Goal: Task Accomplishment & Management: Use online tool/utility

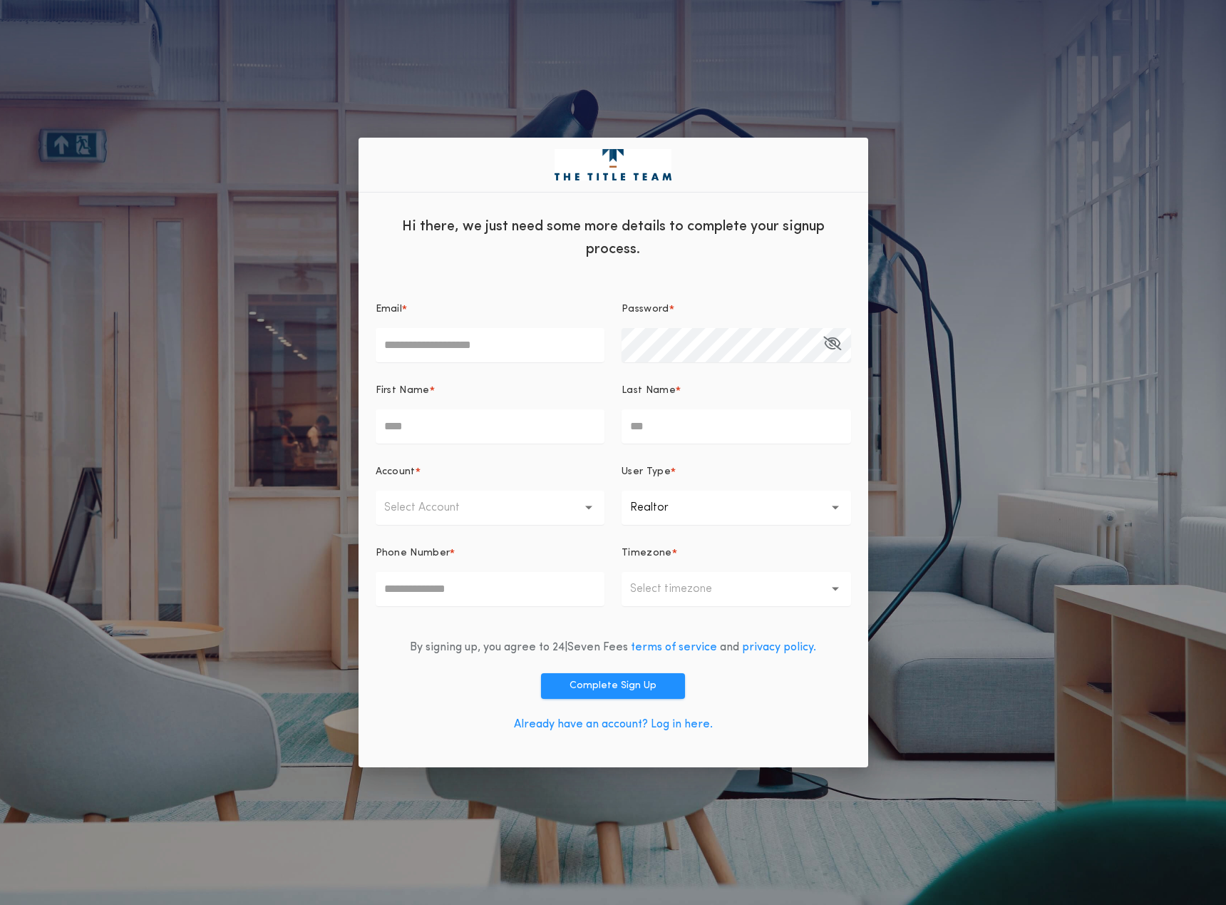
click at [477, 340] on input "Email *" at bounding box center [491, 345] width 230 height 34
type input "**********"
click at [830, 344] on icon "button" at bounding box center [832, 343] width 18 height 1
click at [424, 431] on input "First Name *" at bounding box center [491, 426] width 230 height 34
type input "******"
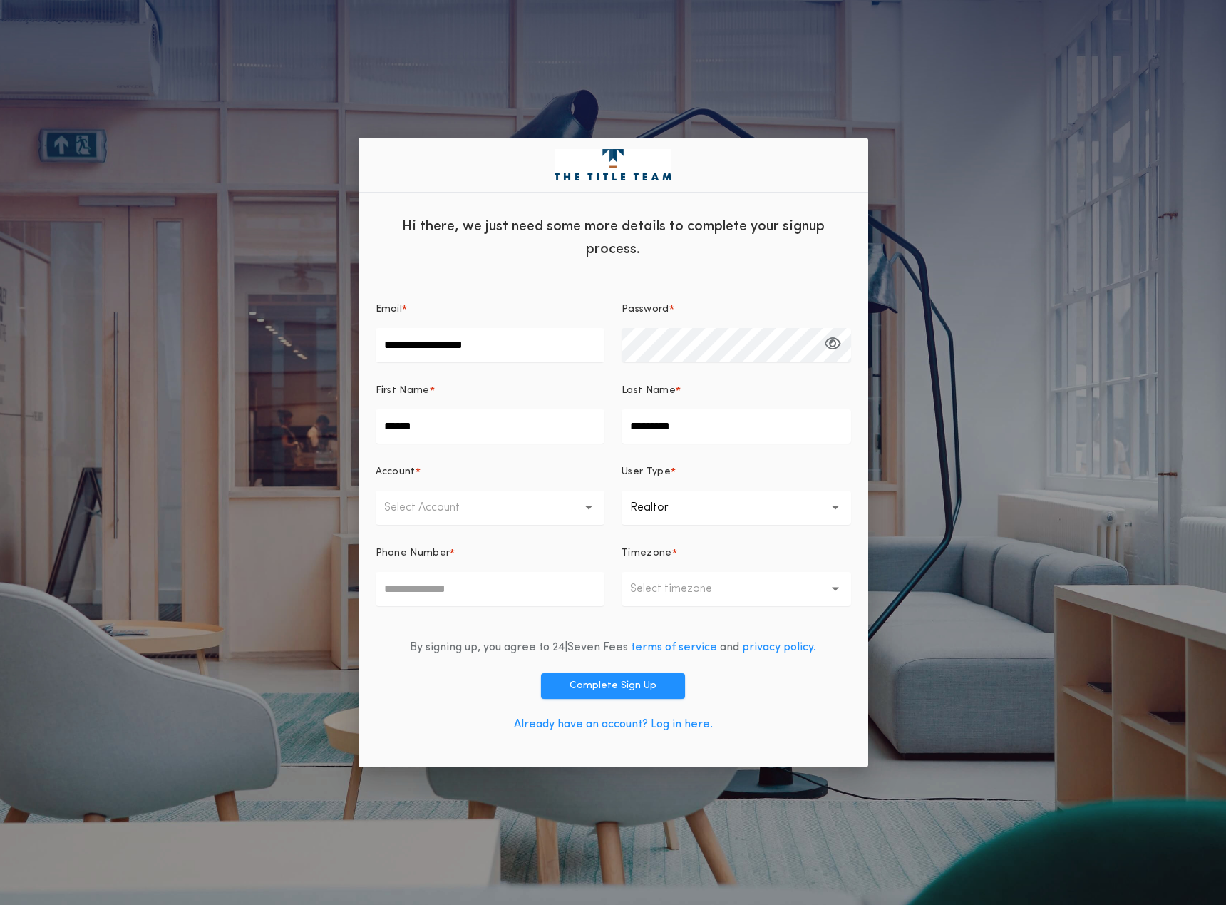
type input "*********"
click at [430, 503] on p "Select Account" at bounding box center [433, 507] width 98 height 17
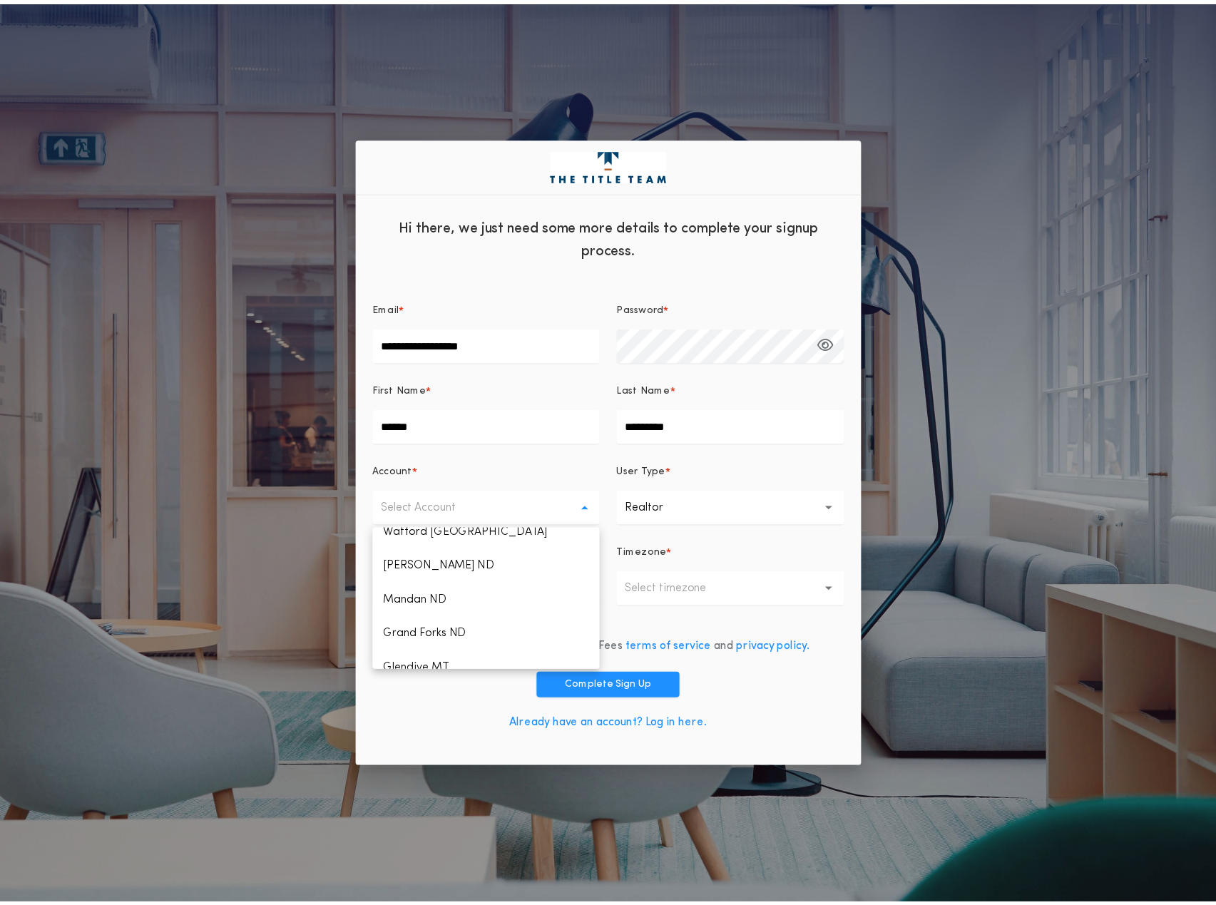
scroll to position [1152, 0]
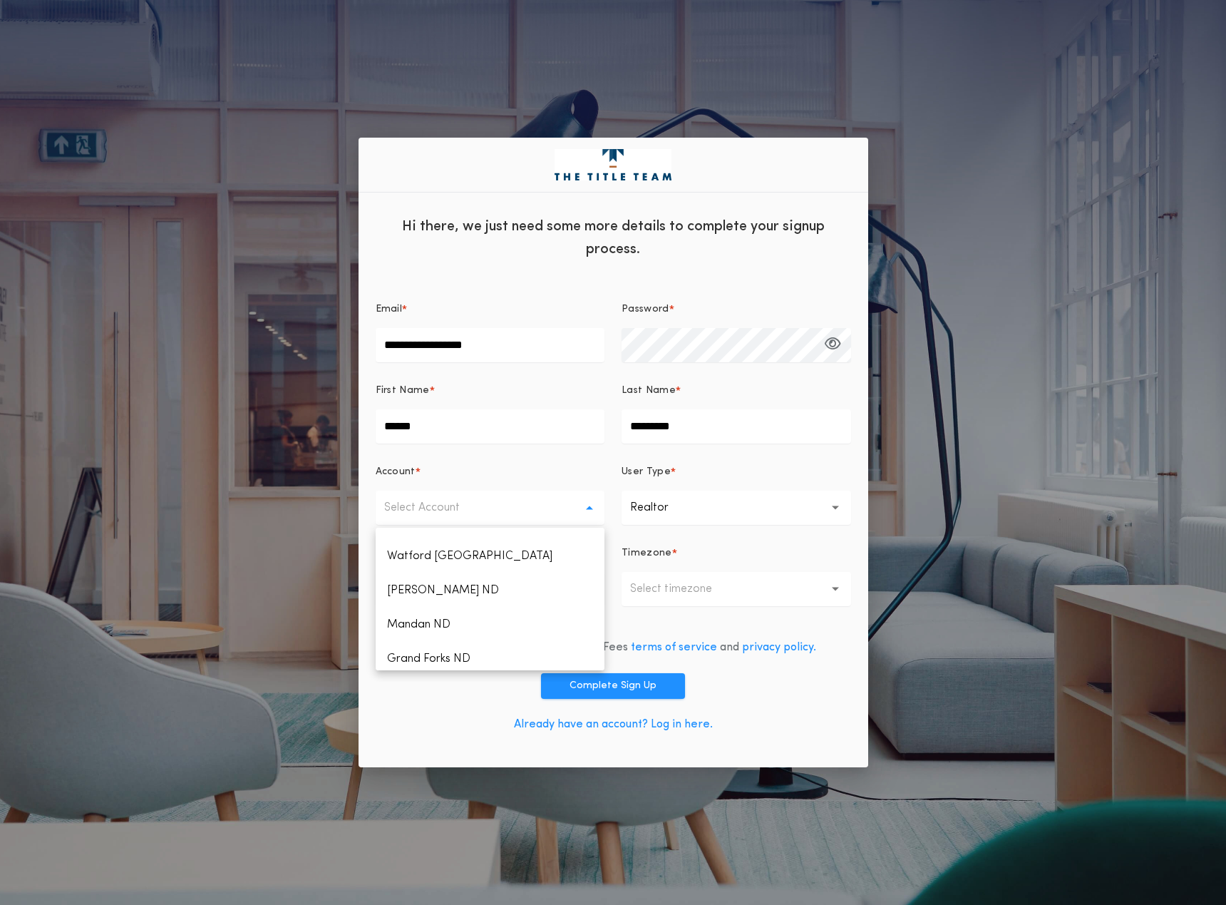
click at [464, 710] on p "[PERSON_NAME] MT" at bounding box center [491, 727] width 230 height 34
click at [677, 506] on p "Realtor" at bounding box center [660, 507] width 61 height 17
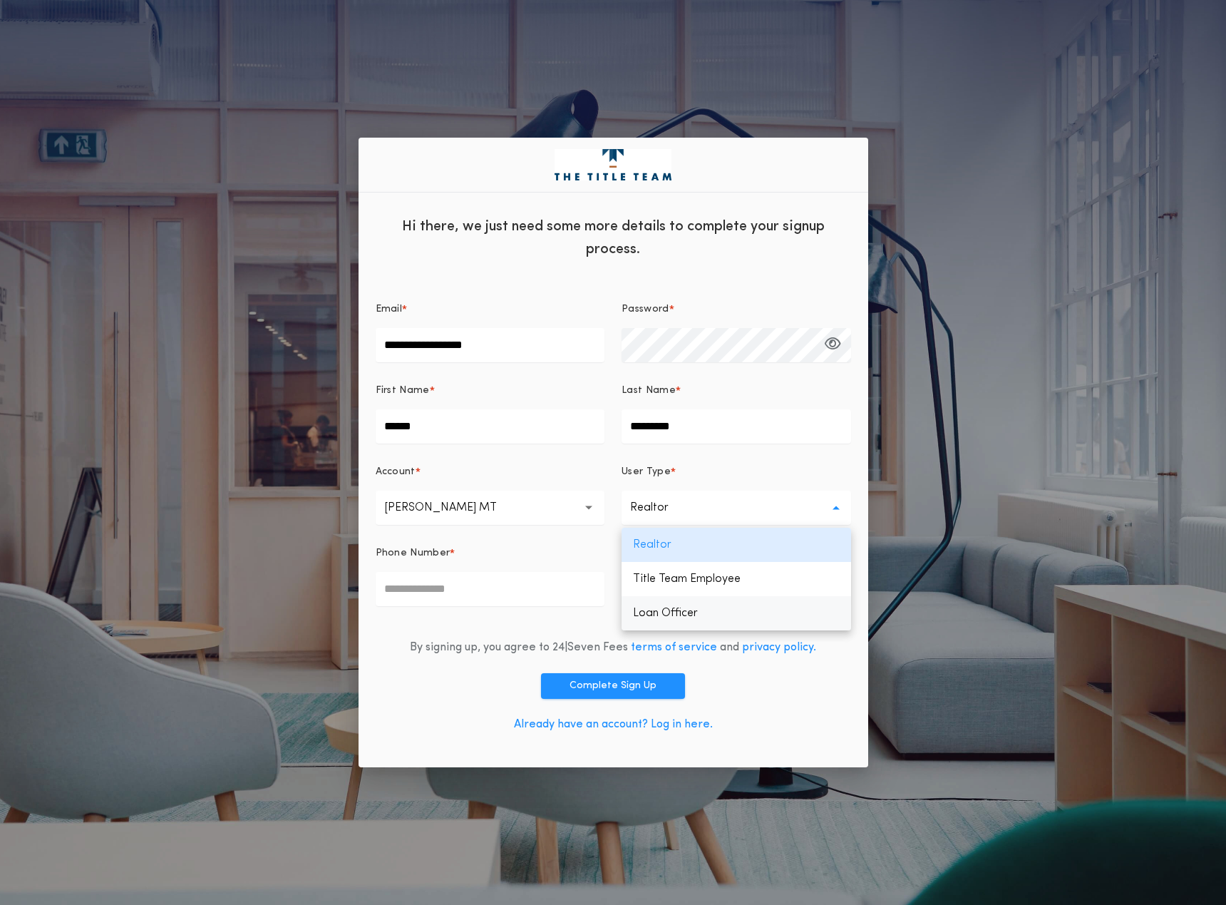
click at [677, 605] on p "Loan Officer" at bounding box center [737, 613] width 230 height 34
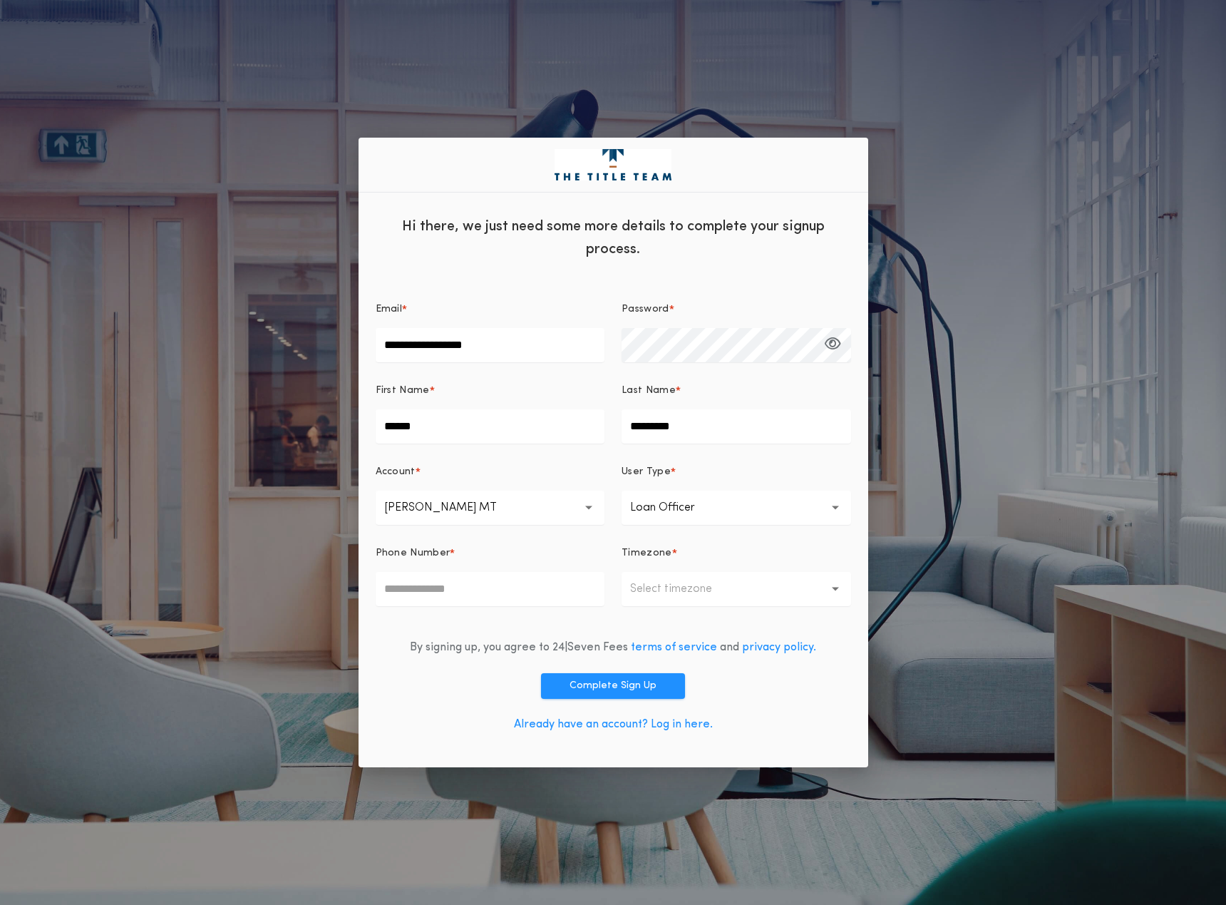
click at [515, 597] on input "Phone Number *" at bounding box center [491, 589] width 230 height 34
type input "**********"
click at [660, 598] on button "Select timezone" at bounding box center [737, 589] width 230 height 34
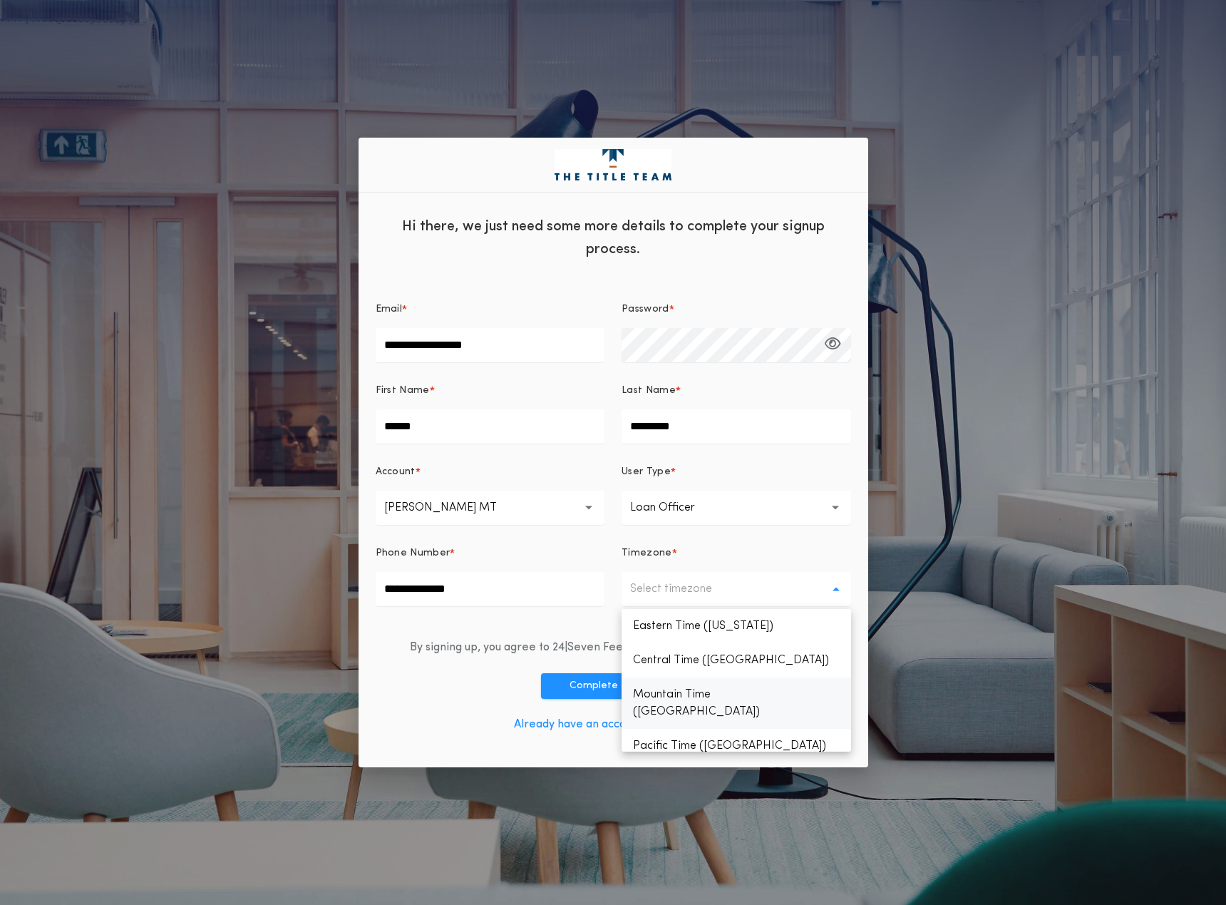
click at [670, 694] on p "Mountain Time ([GEOGRAPHIC_DATA])" at bounding box center [737, 702] width 230 height 51
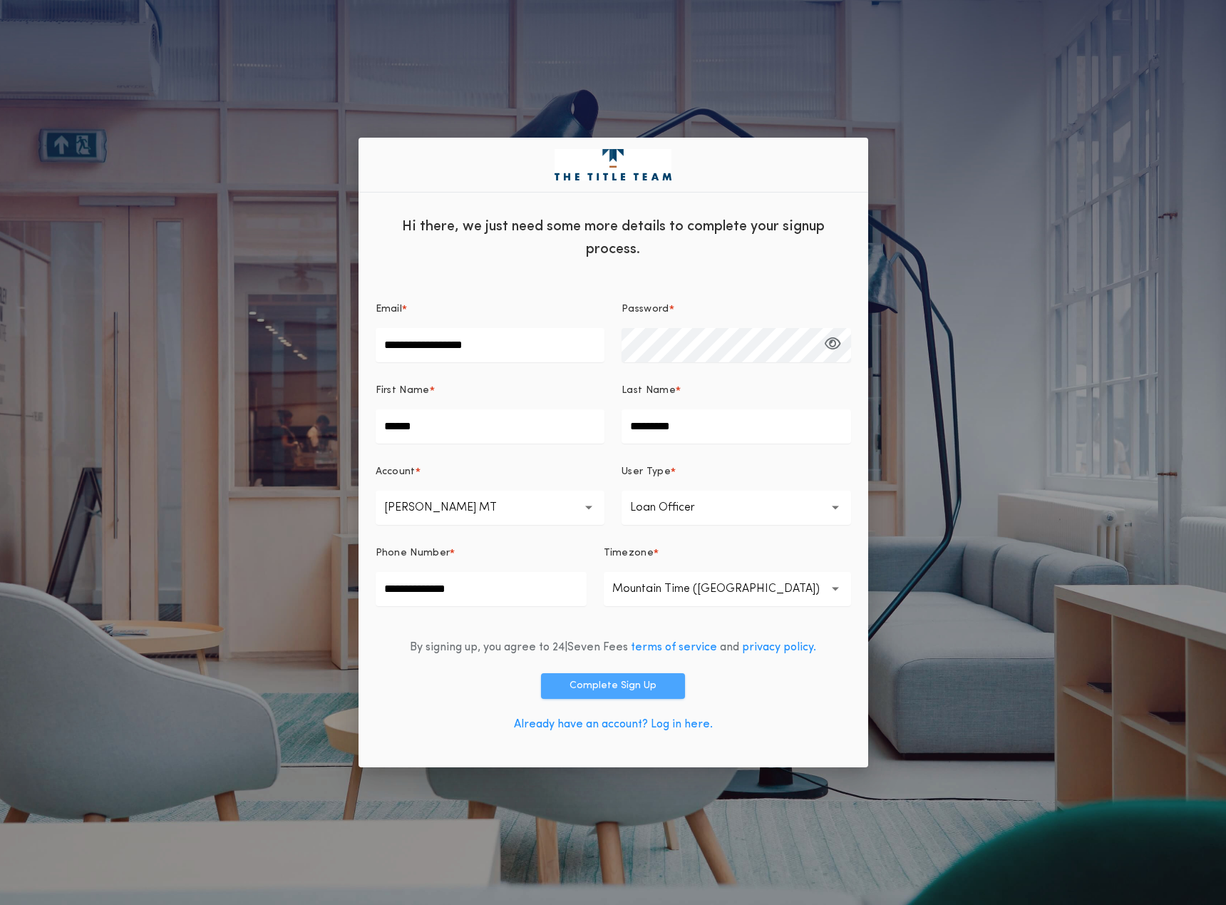
click at [639, 689] on button "Complete Sign Up" at bounding box center [613, 686] width 144 height 26
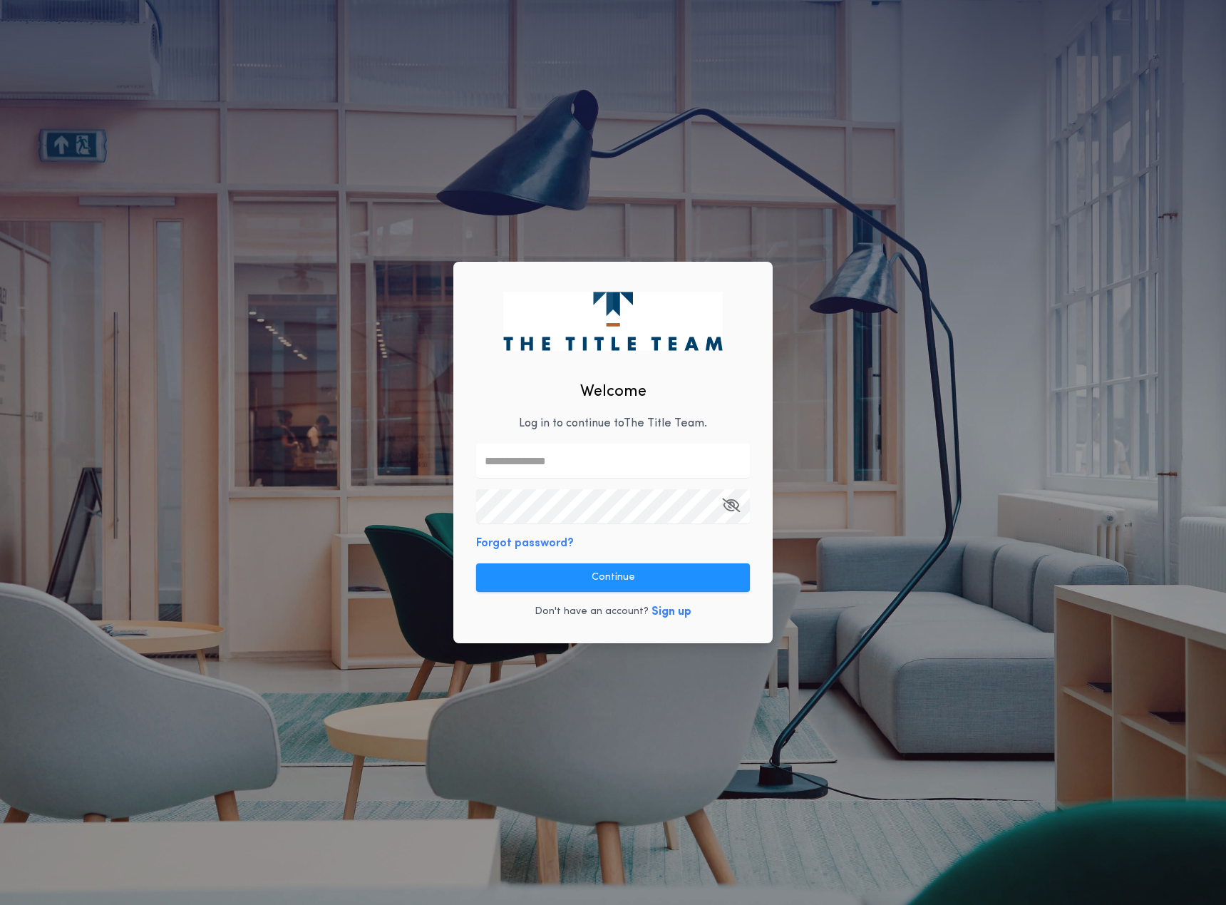
click at [610, 462] on input "text" at bounding box center [613, 460] width 274 height 34
type input "**********"
click at [729, 505] on icon "button" at bounding box center [731, 505] width 18 height 1
click at [687, 572] on button "Continue" at bounding box center [613, 577] width 274 height 29
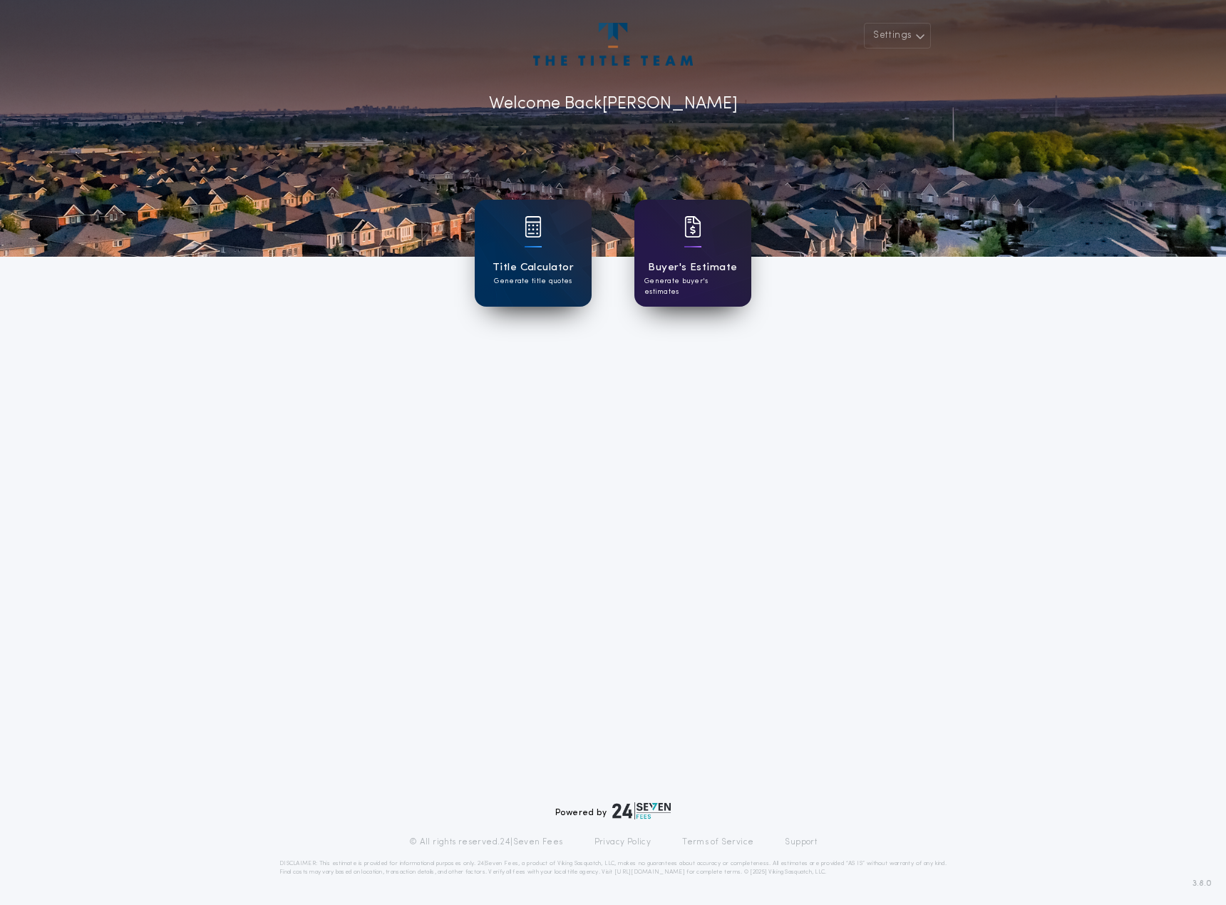
click at [679, 277] on p "Generate buyer's estimates" at bounding box center [693, 286] width 97 height 21
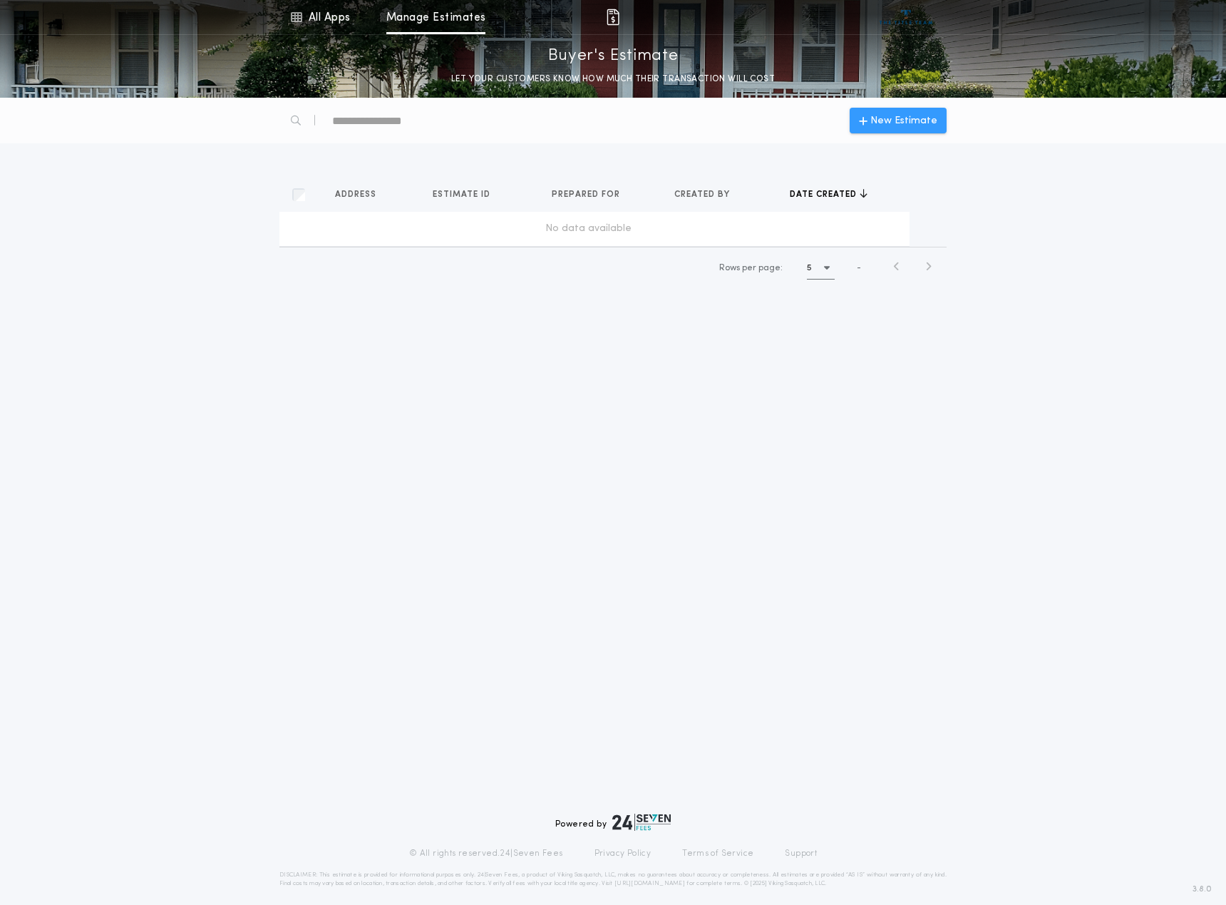
click at [888, 113] on span "New Estimate" at bounding box center [904, 120] width 67 height 15
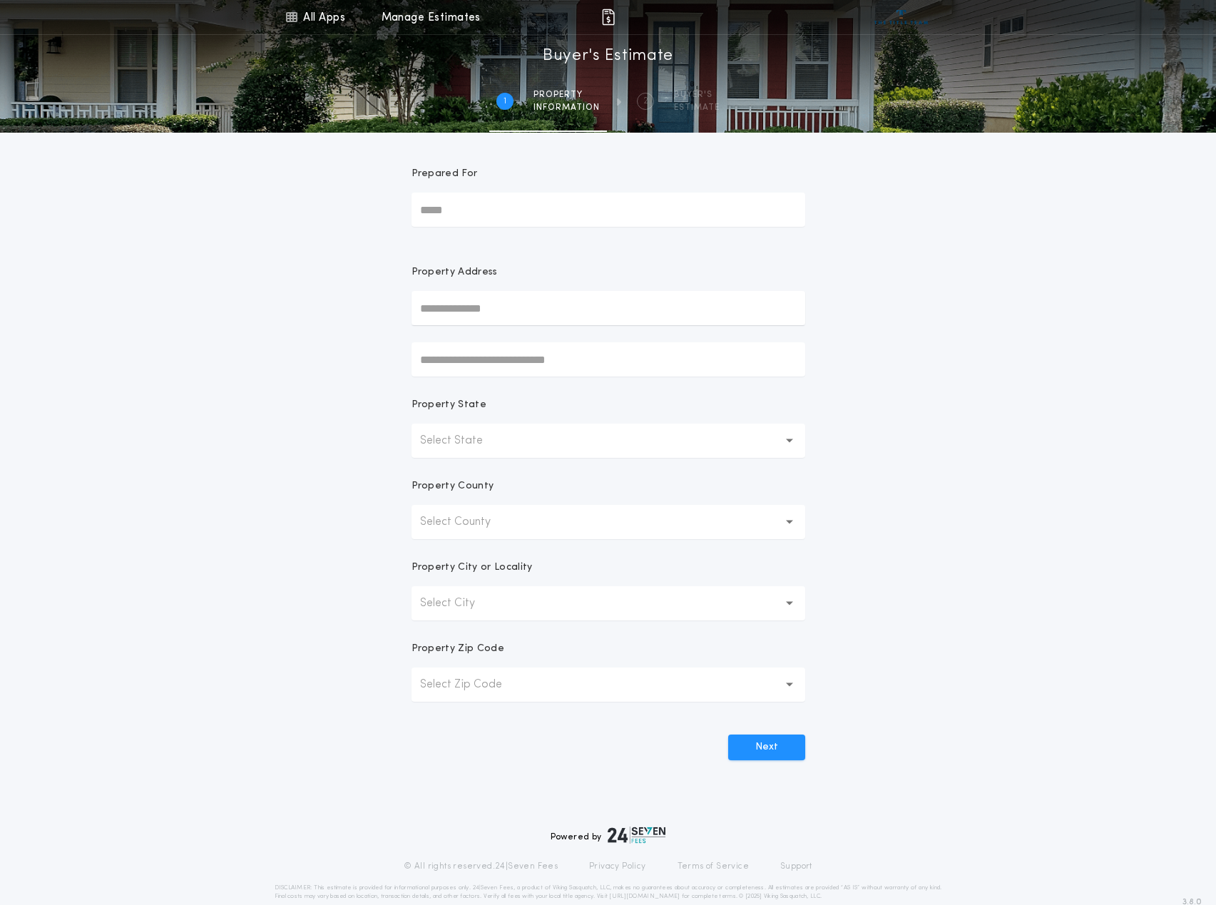
click at [471, 212] on input "Prepared For" at bounding box center [608, 210] width 394 height 34
click at [474, 313] on input "text" at bounding box center [608, 308] width 394 height 34
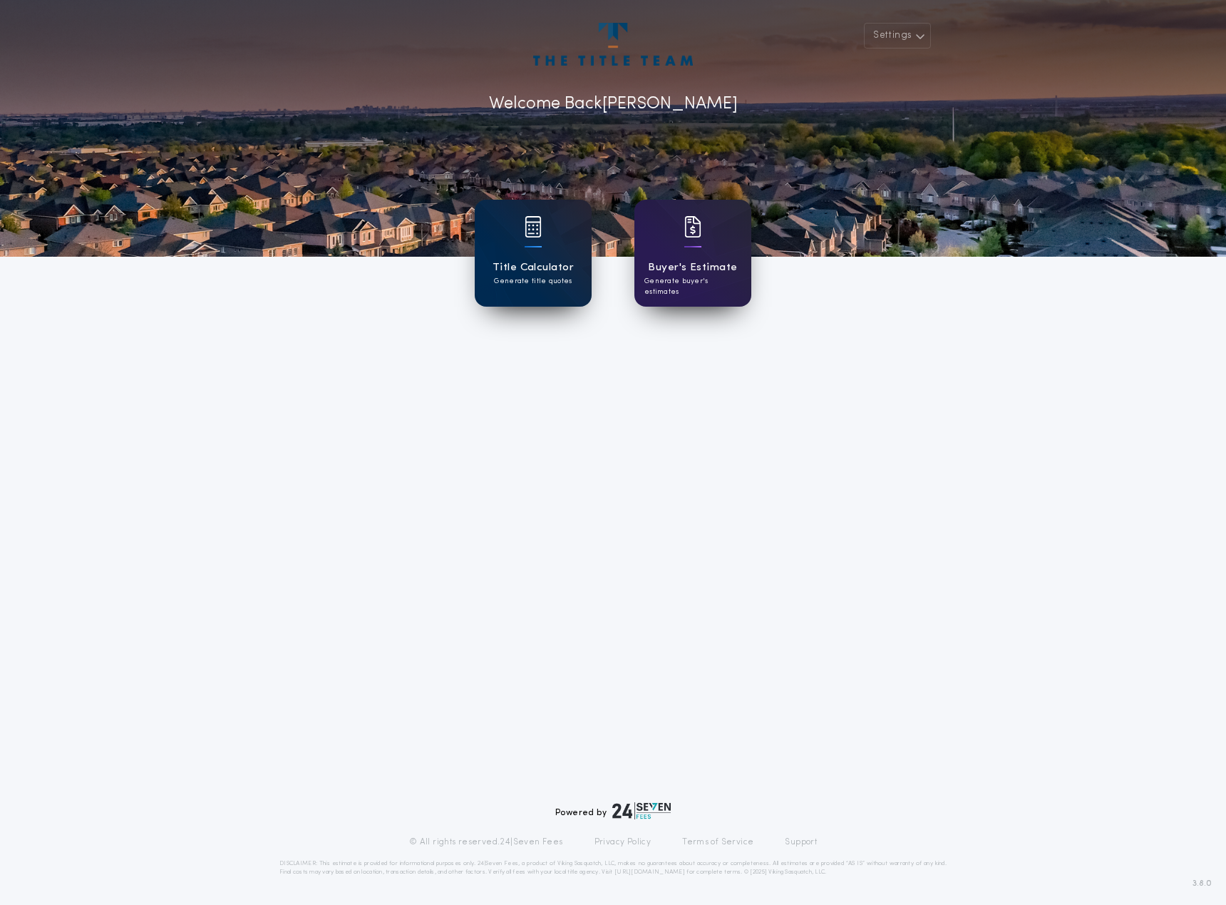
click at [508, 273] on h1 "Title Calculator" at bounding box center [533, 268] width 81 height 16
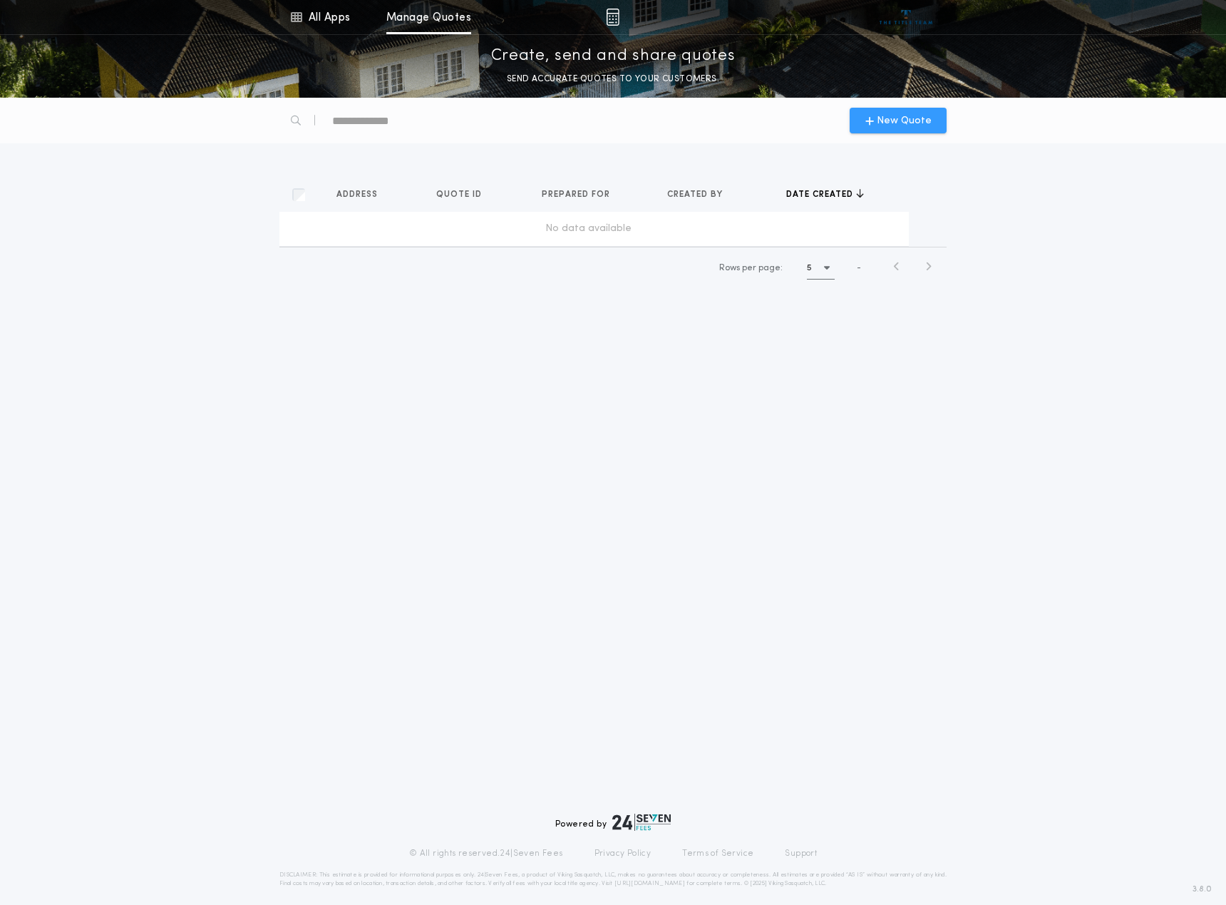
click at [891, 123] on span "New Quote" at bounding box center [904, 120] width 55 height 15
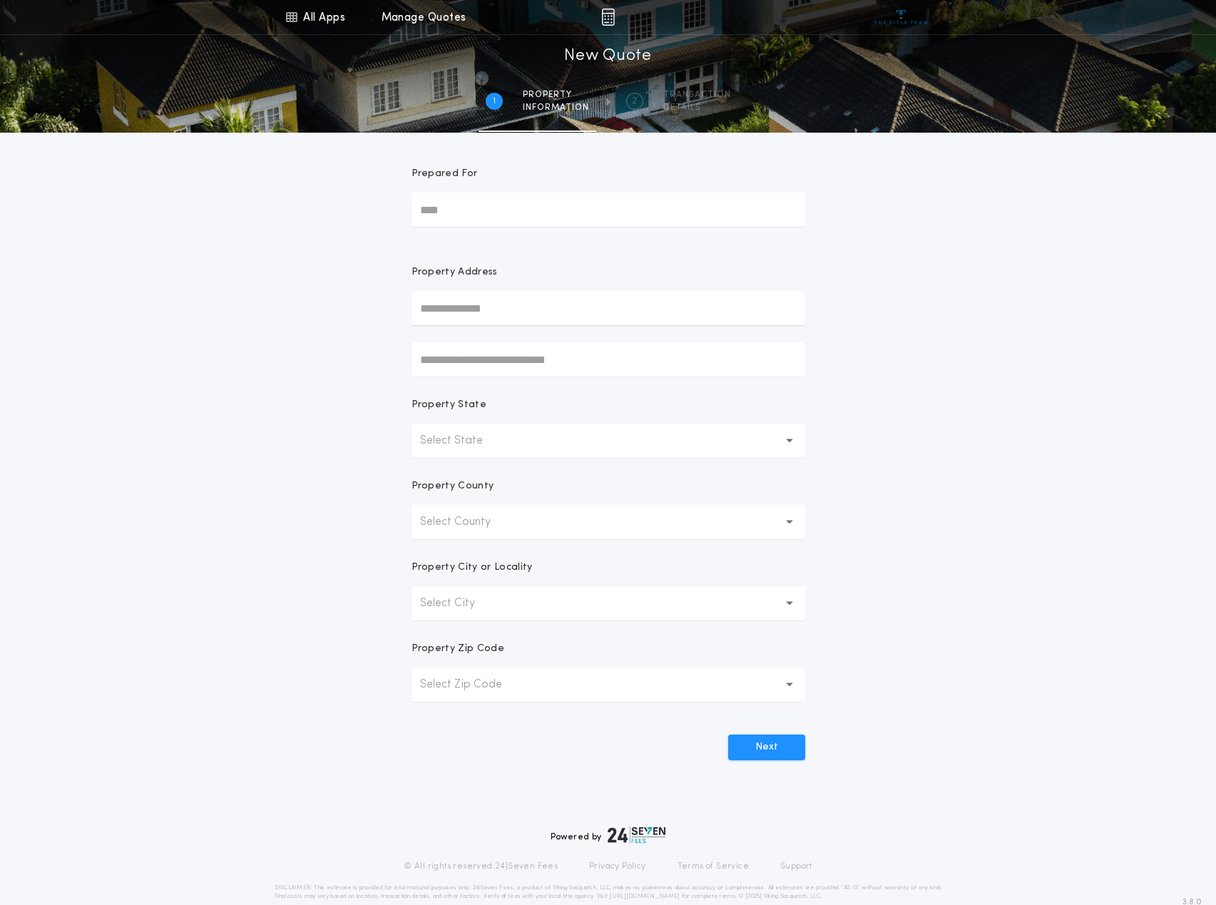
click at [461, 214] on input "Prepared For" at bounding box center [608, 210] width 394 height 34
type input "******"
click at [468, 312] on input "text" at bounding box center [608, 308] width 394 height 34
click at [505, 337] on button "[STREET_ADDRESS][PERSON_NAME]" at bounding box center [608, 336] width 394 height 21
type input "**********"
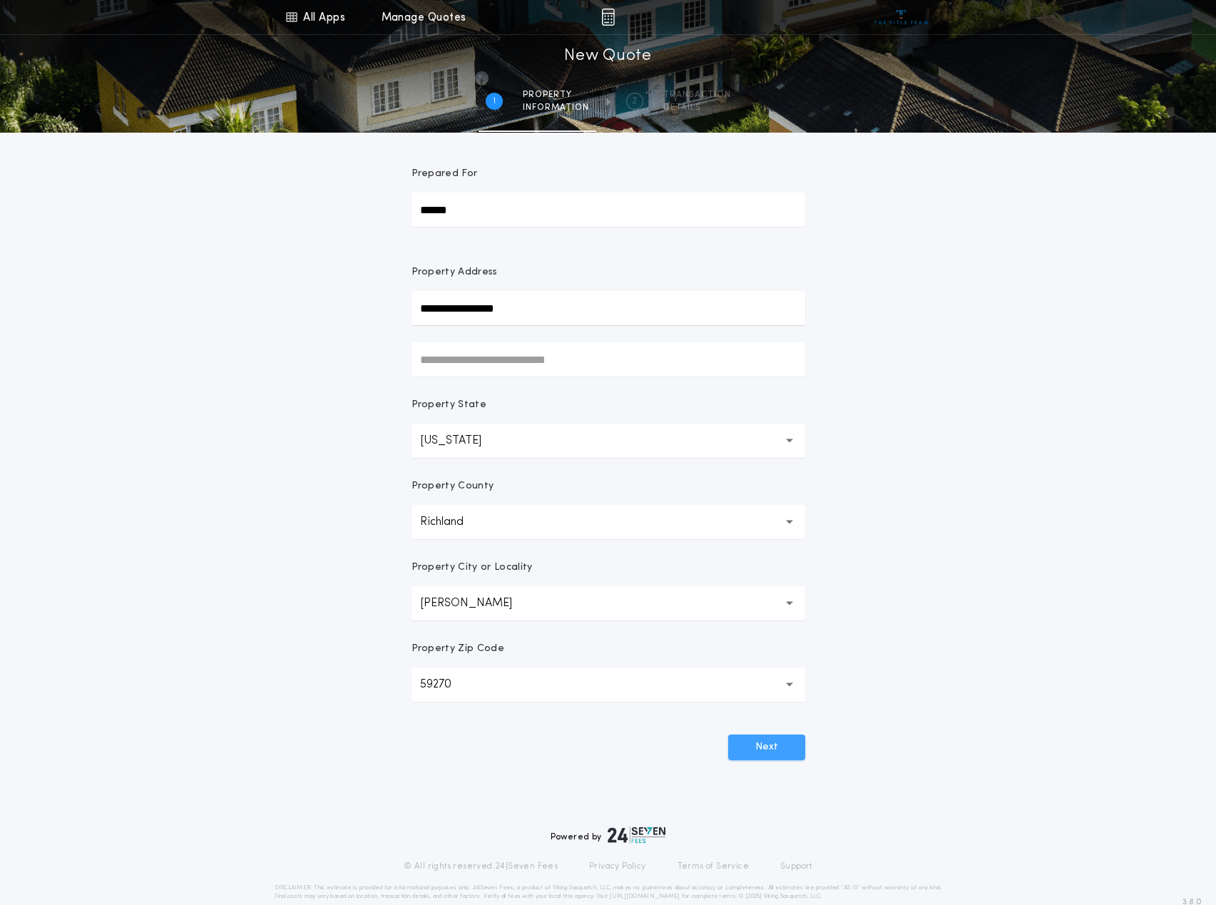
click at [754, 757] on button "Next" at bounding box center [766, 747] width 77 height 26
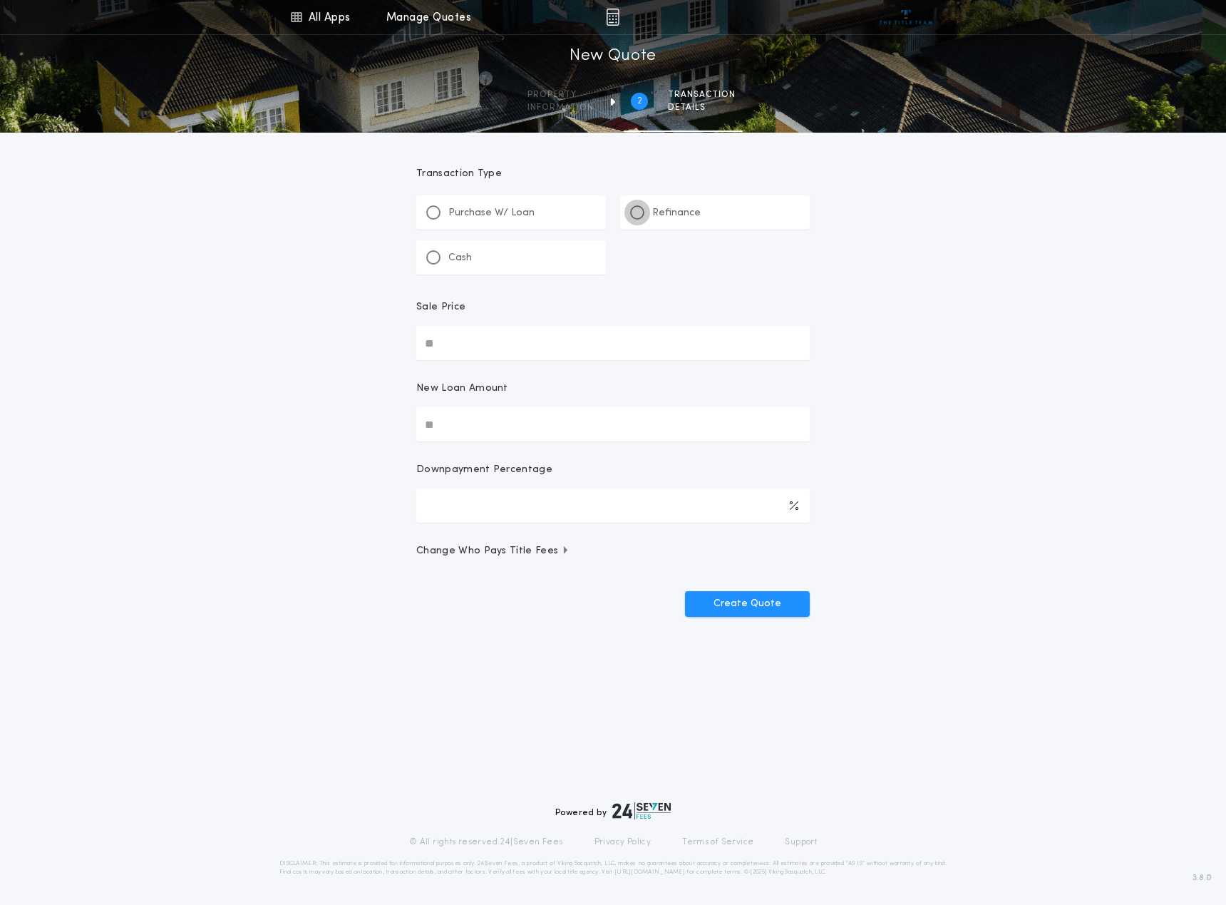
click at [633, 209] on div at bounding box center [637, 212] width 14 height 14
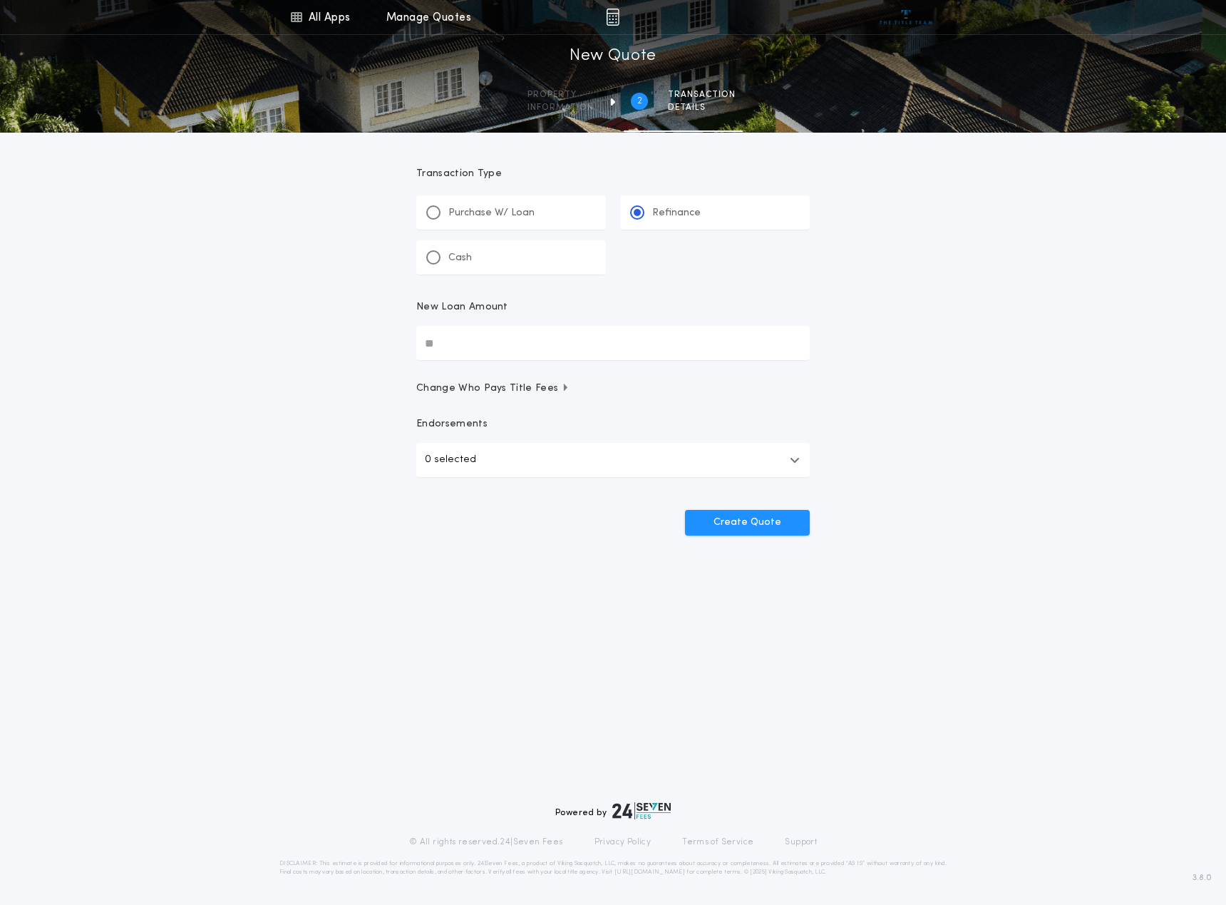
click at [555, 339] on input "New Loan Amount" at bounding box center [613, 343] width 394 height 34
type input "********"
click at [538, 459] on button "0 selected" at bounding box center [613, 460] width 394 height 34
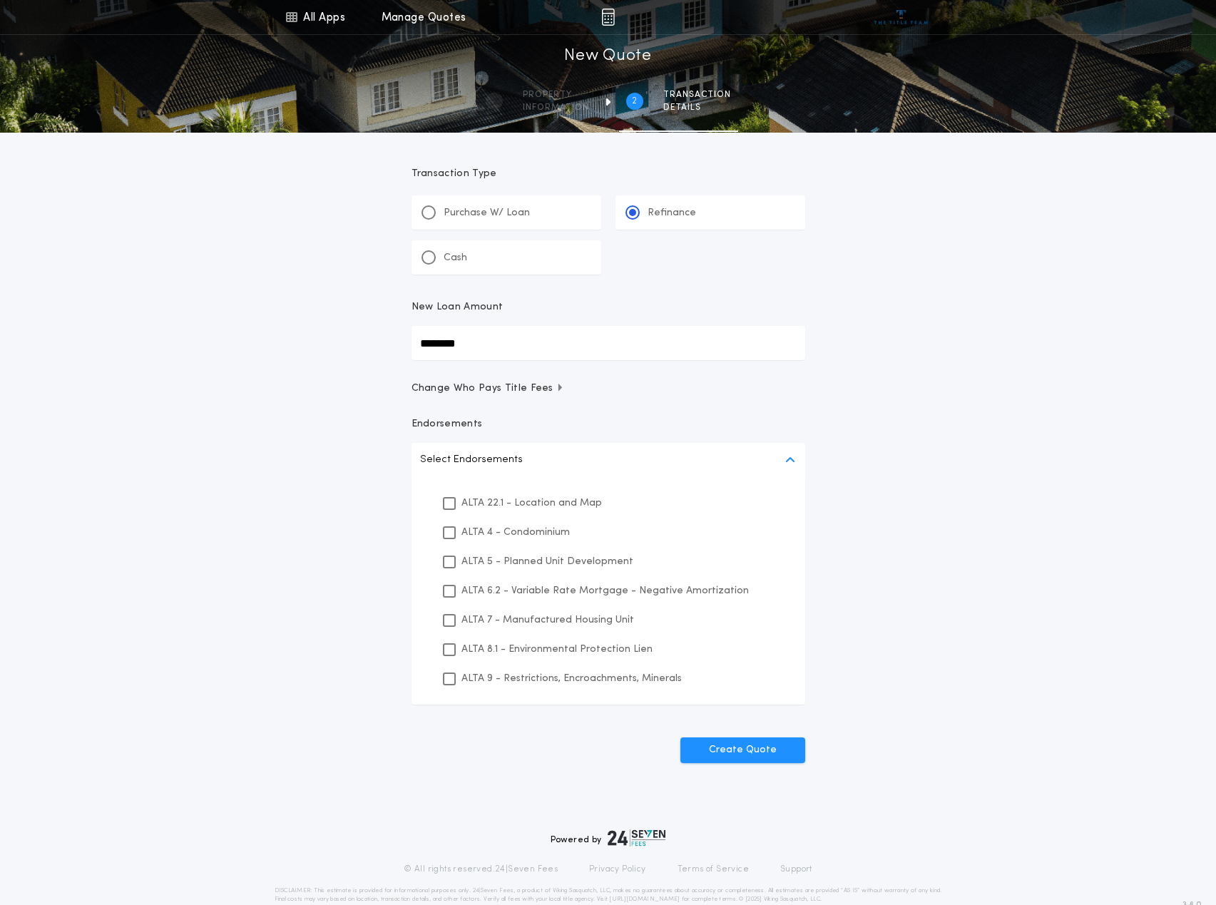
click at [545, 504] on p "ALTA 22.1 - Location and Map" at bounding box center [531, 503] width 140 height 15
click at [563, 652] on p "ALTA 8.1 - Environmental Protection Lien" at bounding box center [556, 649] width 191 height 15
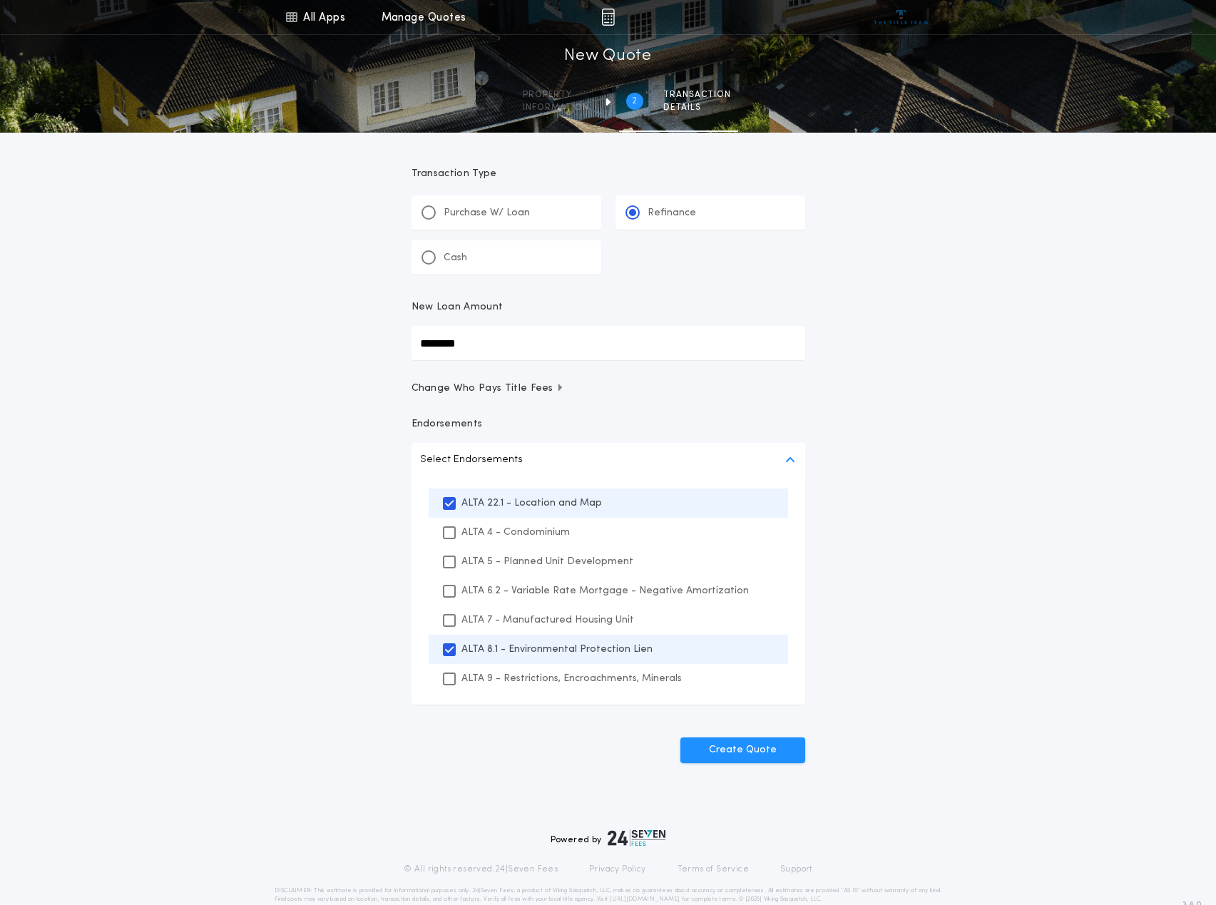
click at [563, 684] on p "ALTA 9 - Restrictions, Encroachments, Minerals" at bounding box center [571, 678] width 220 height 15
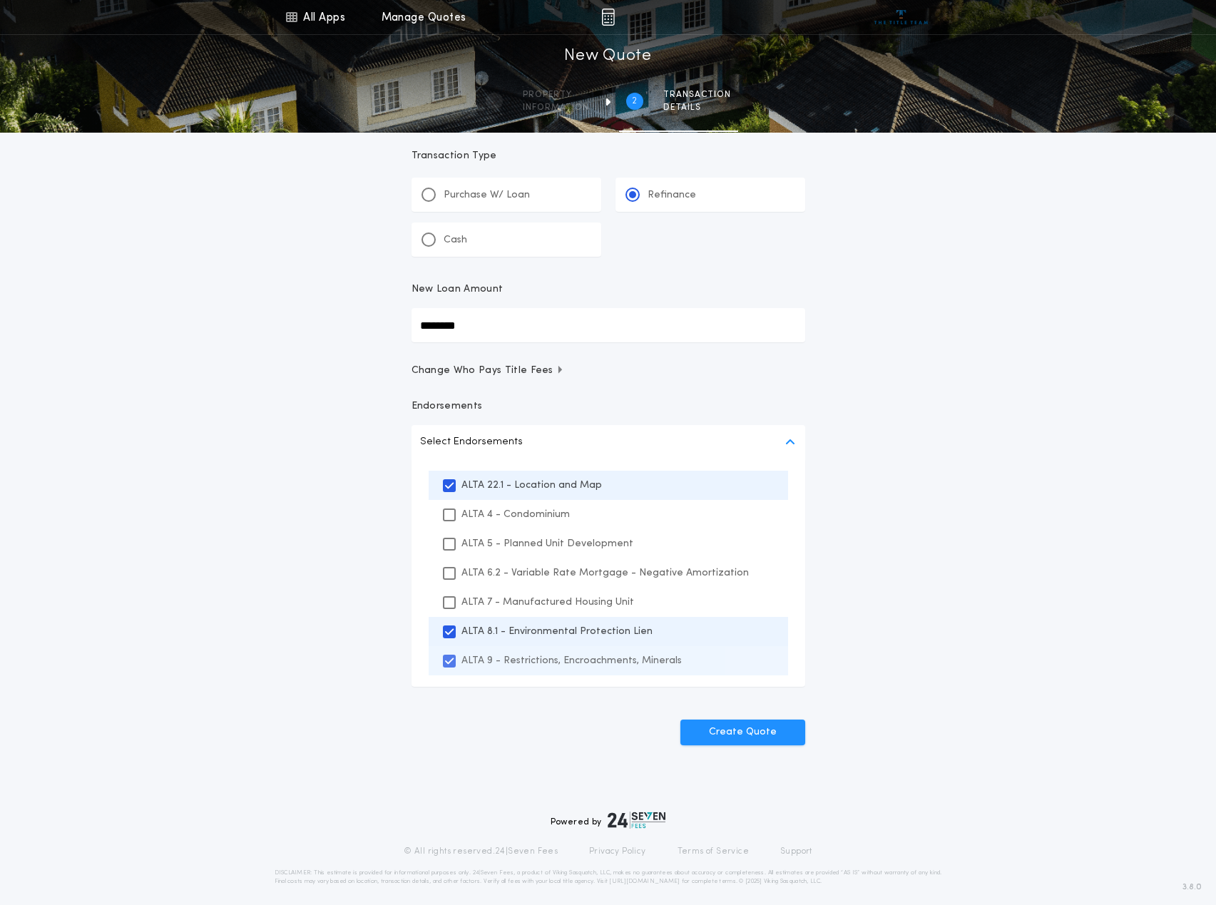
scroll to position [27, 0]
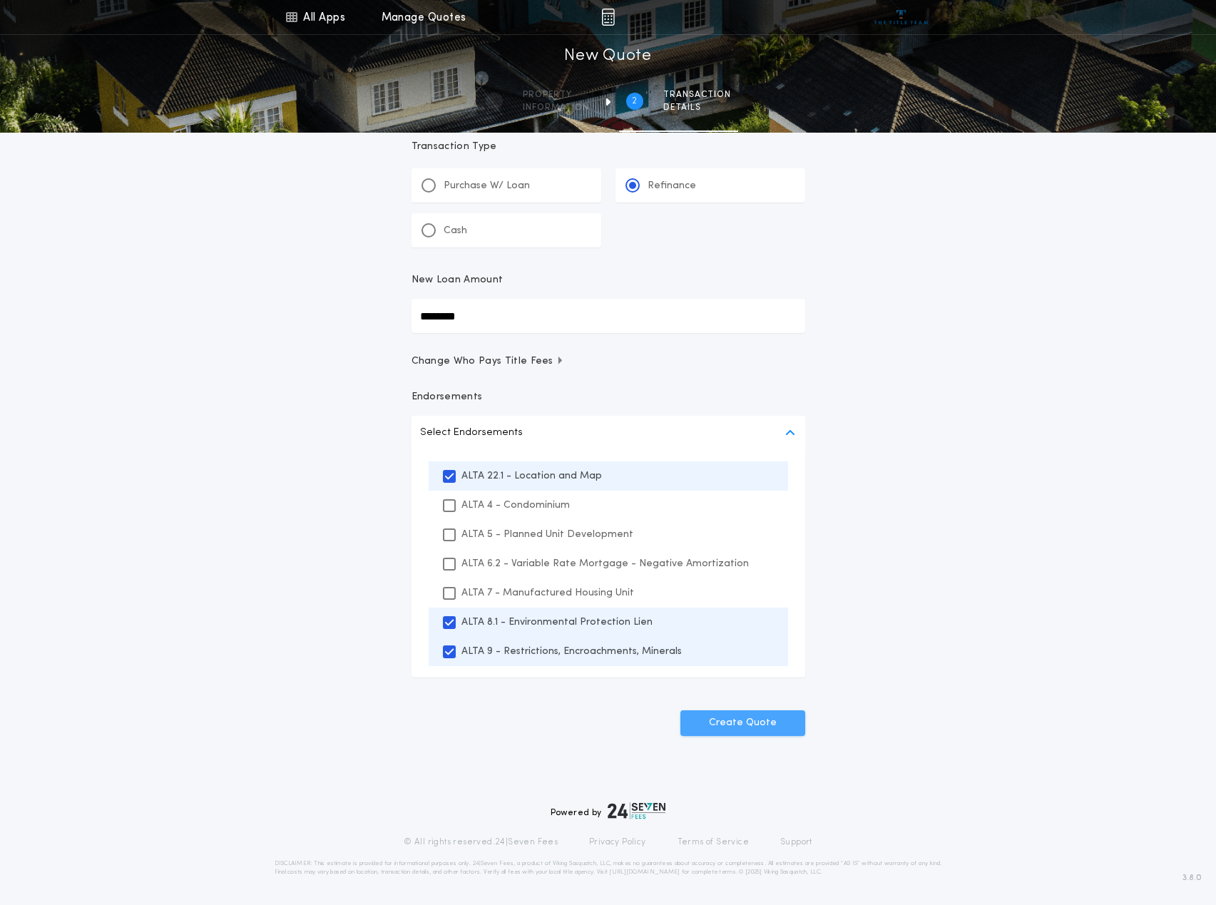
click at [743, 725] on button "Create Quote" at bounding box center [742, 723] width 125 height 26
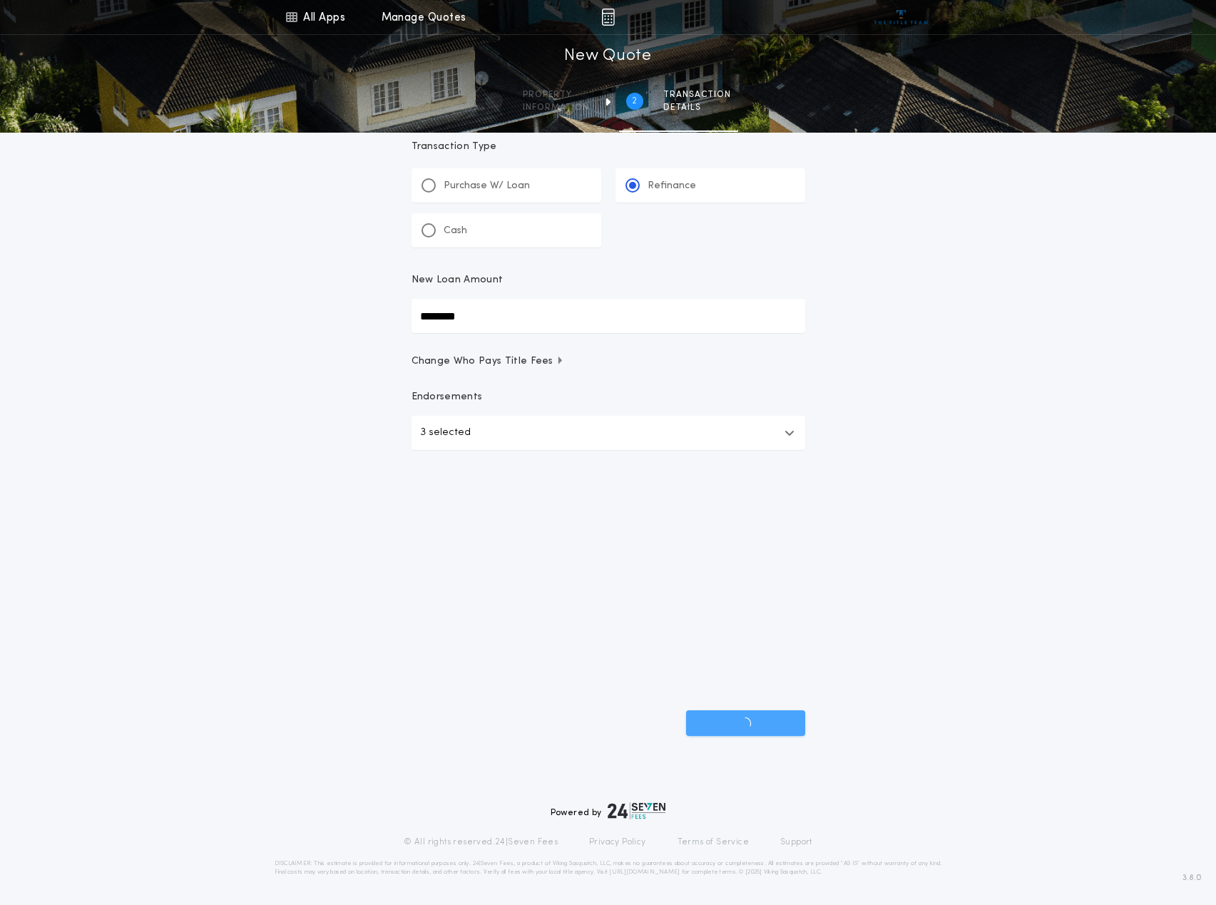
scroll to position [0, 0]
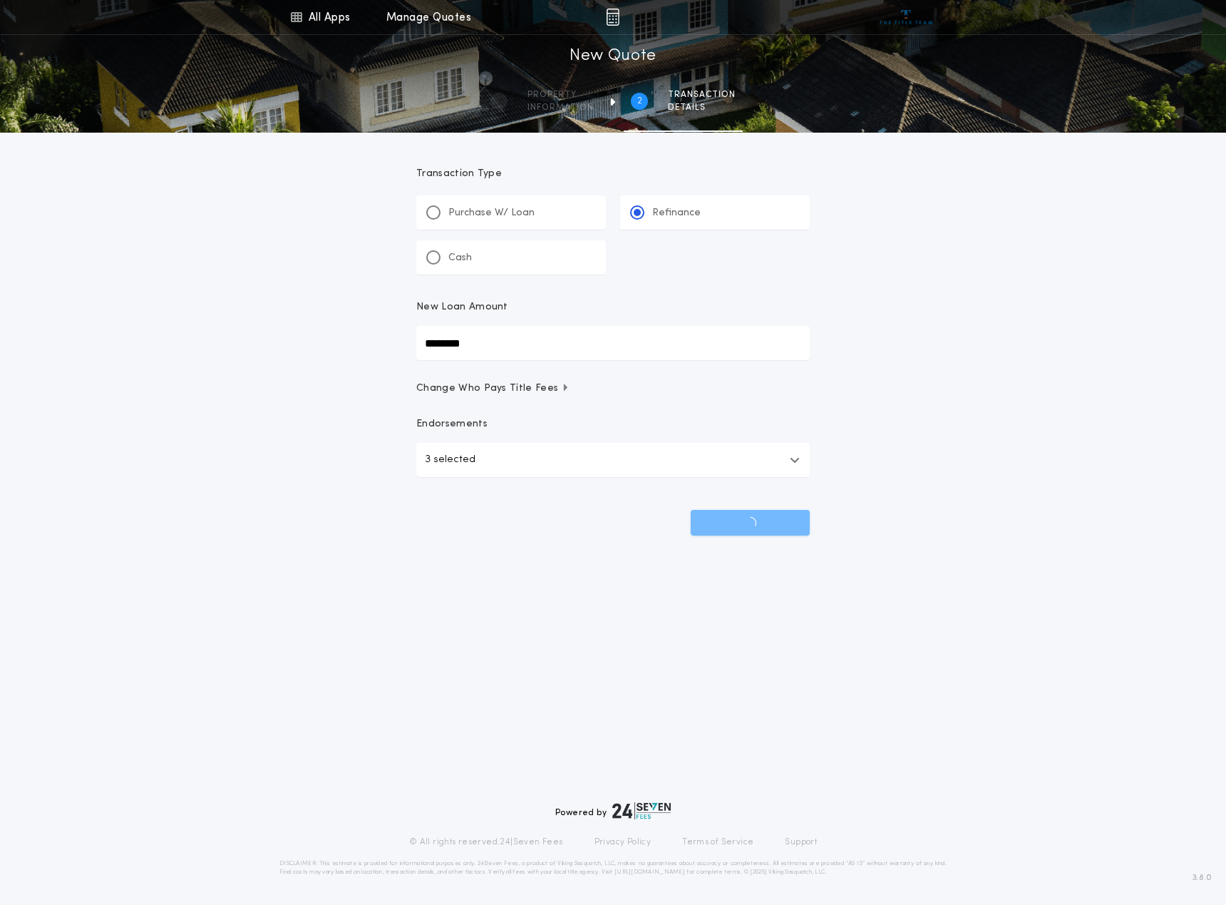
click at [468, 387] on span "Change Who Pays Title Fees" at bounding box center [492, 388] width 153 height 14
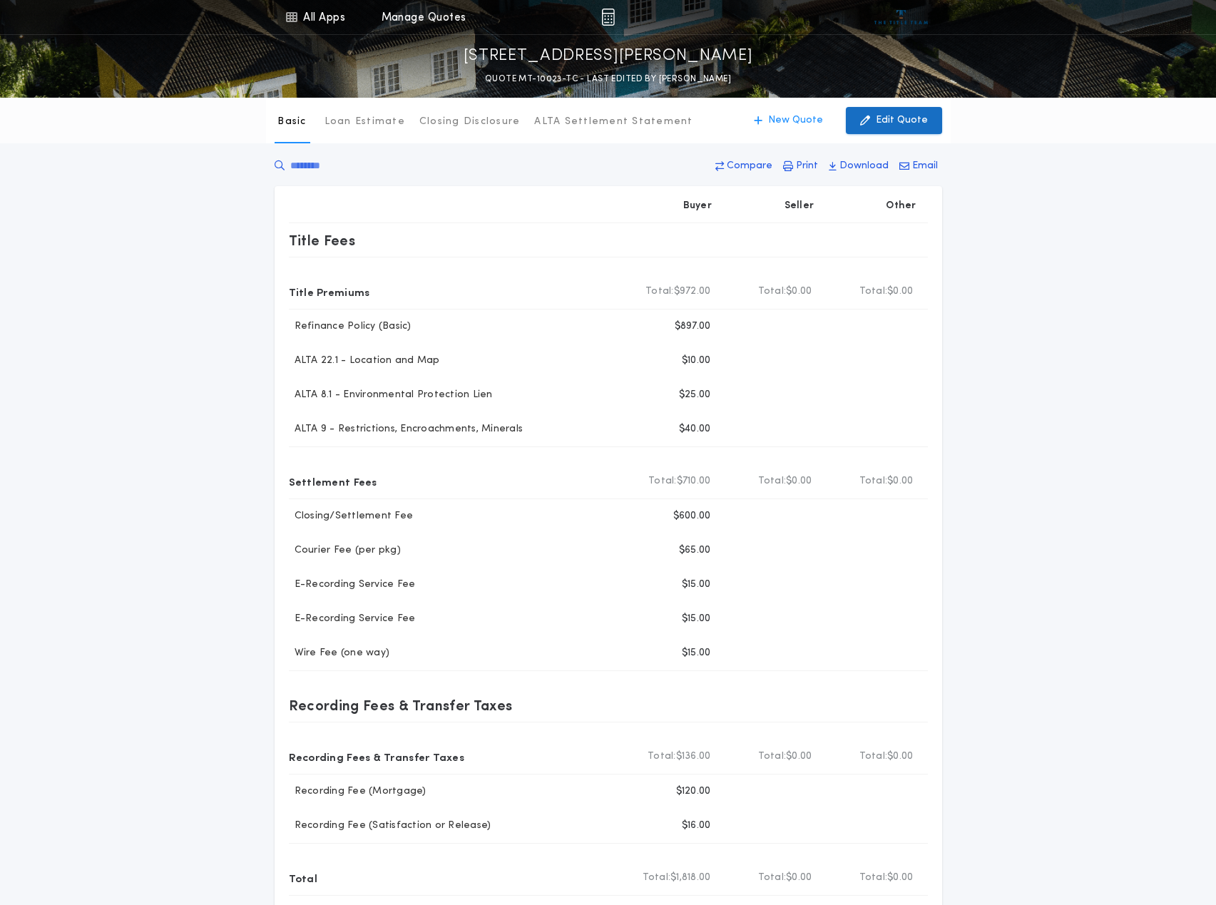
click at [888, 120] on p "Edit Quote" at bounding box center [902, 120] width 52 height 14
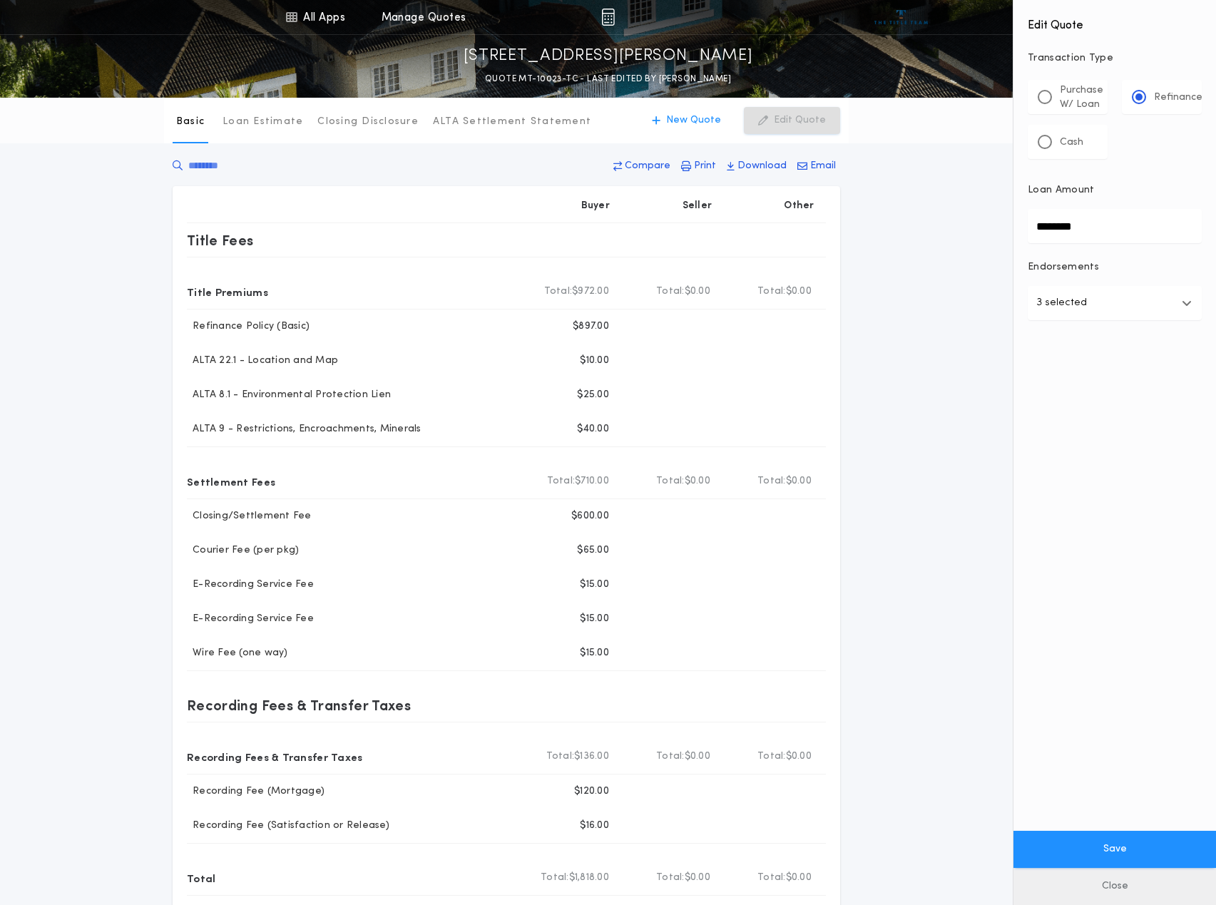
click at [1124, 892] on button "Close" at bounding box center [1114, 886] width 202 height 37
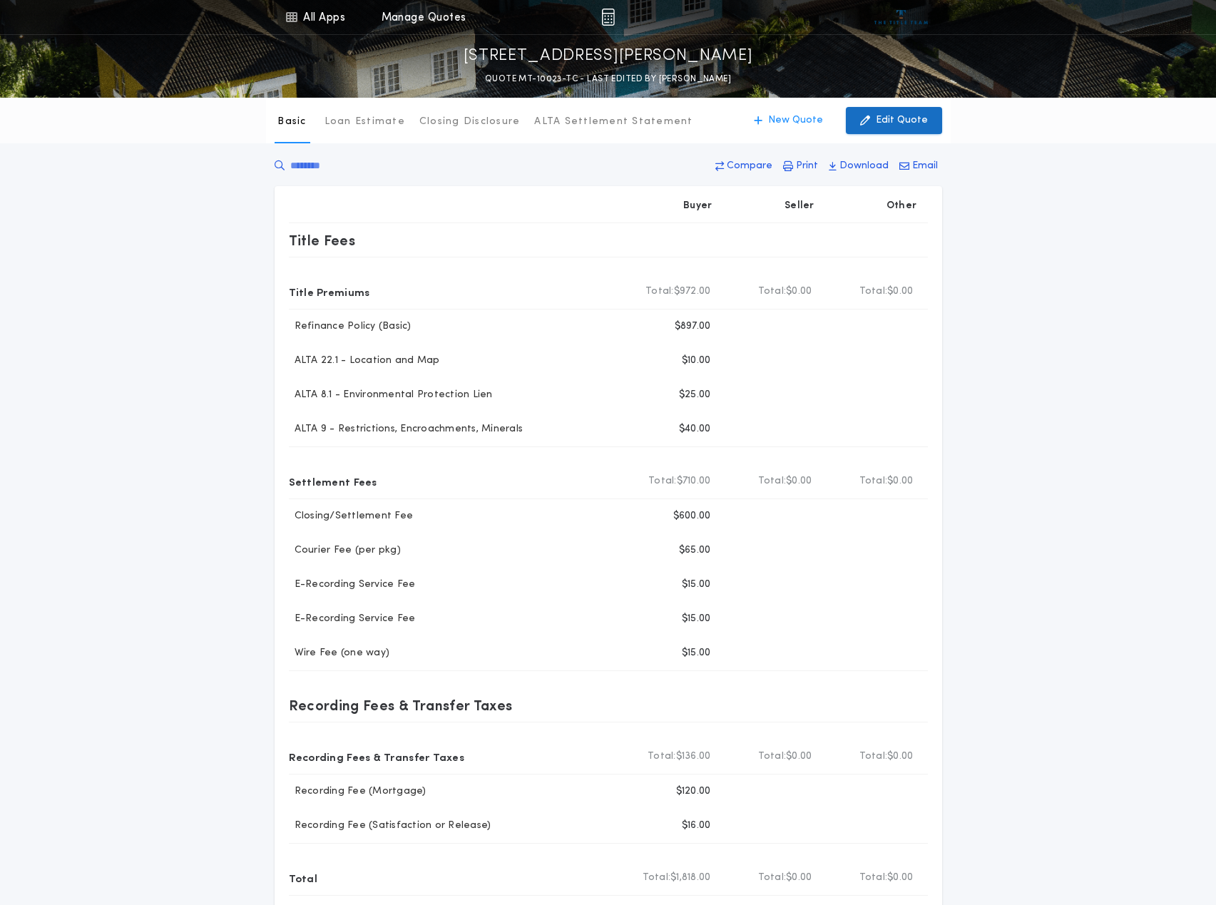
click at [869, 117] on icon "button" at bounding box center [865, 121] width 10 height 16
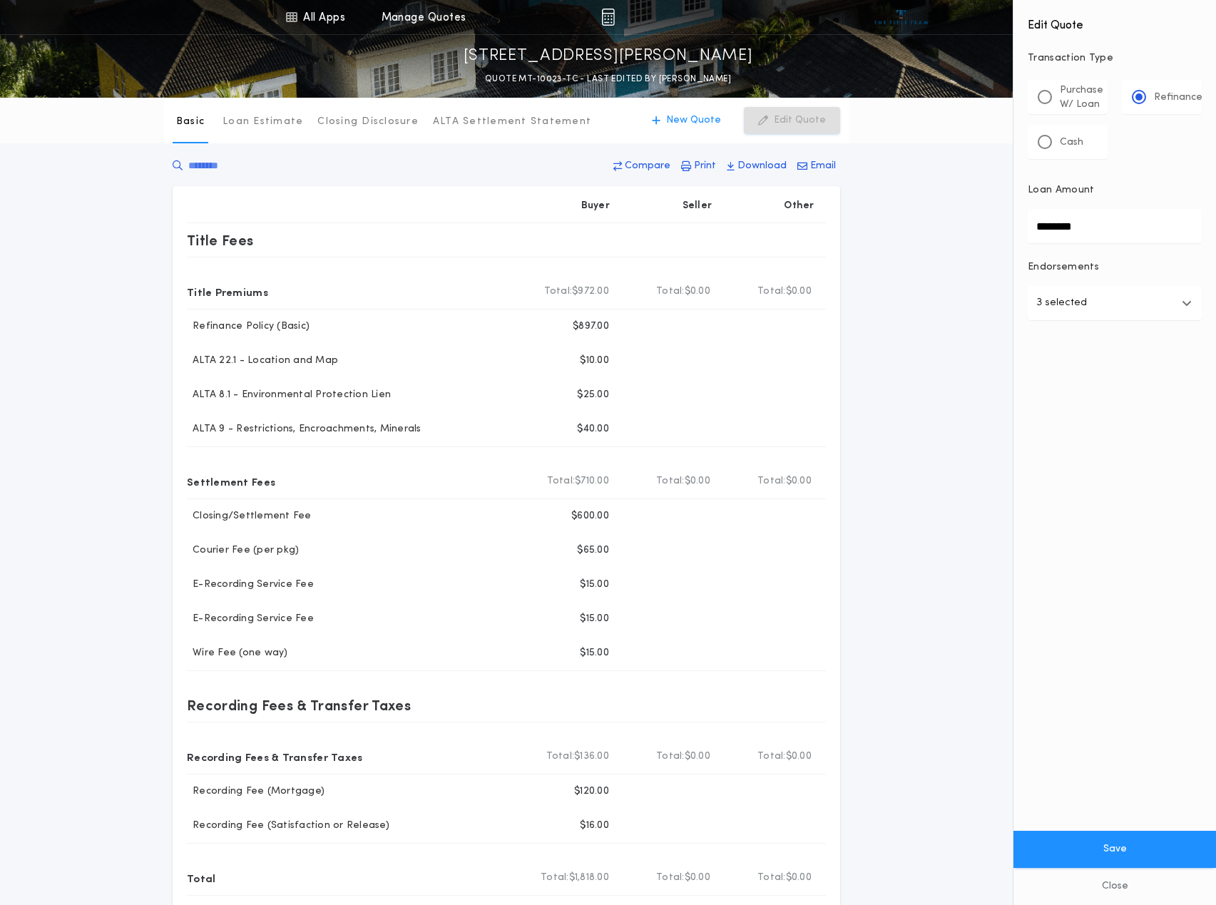
click at [1088, 307] on button "3 selected" at bounding box center [1114, 303] width 174 height 34
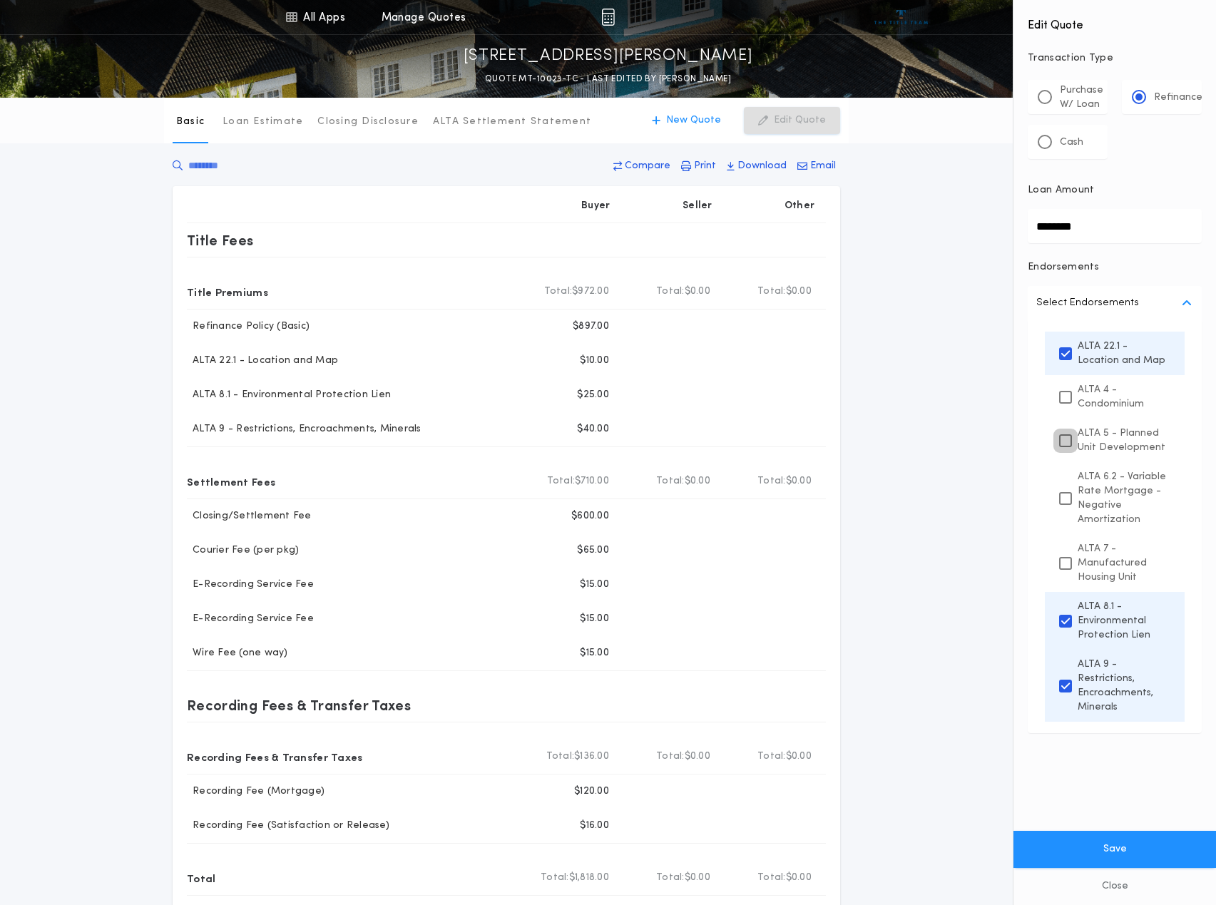
click at [1059, 445] on div at bounding box center [1065, 440] width 13 height 13
click at [1114, 855] on button "Save" at bounding box center [1114, 849] width 202 height 37
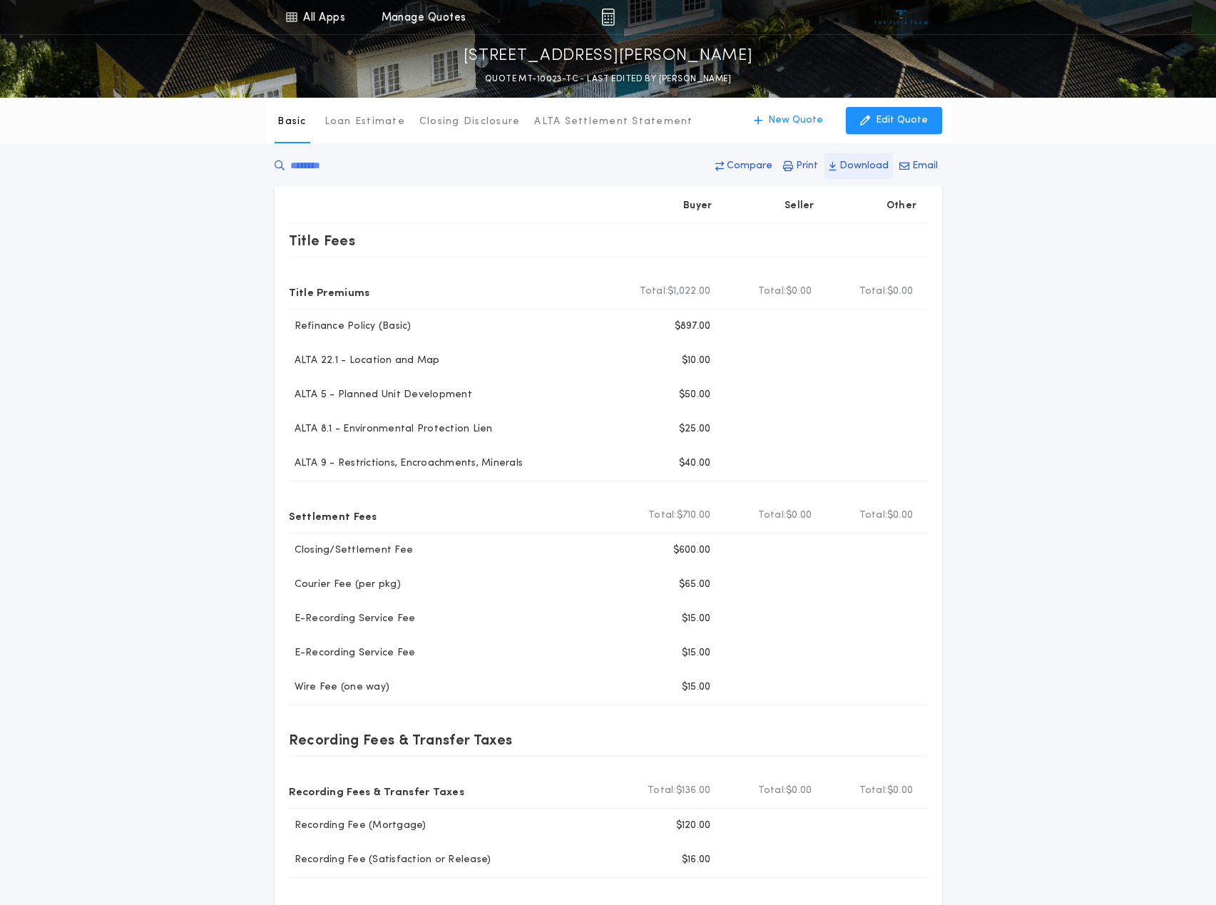
click at [860, 165] on p "Download" at bounding box center [863, 166] width 49 height 14
